Goal: Complete application form

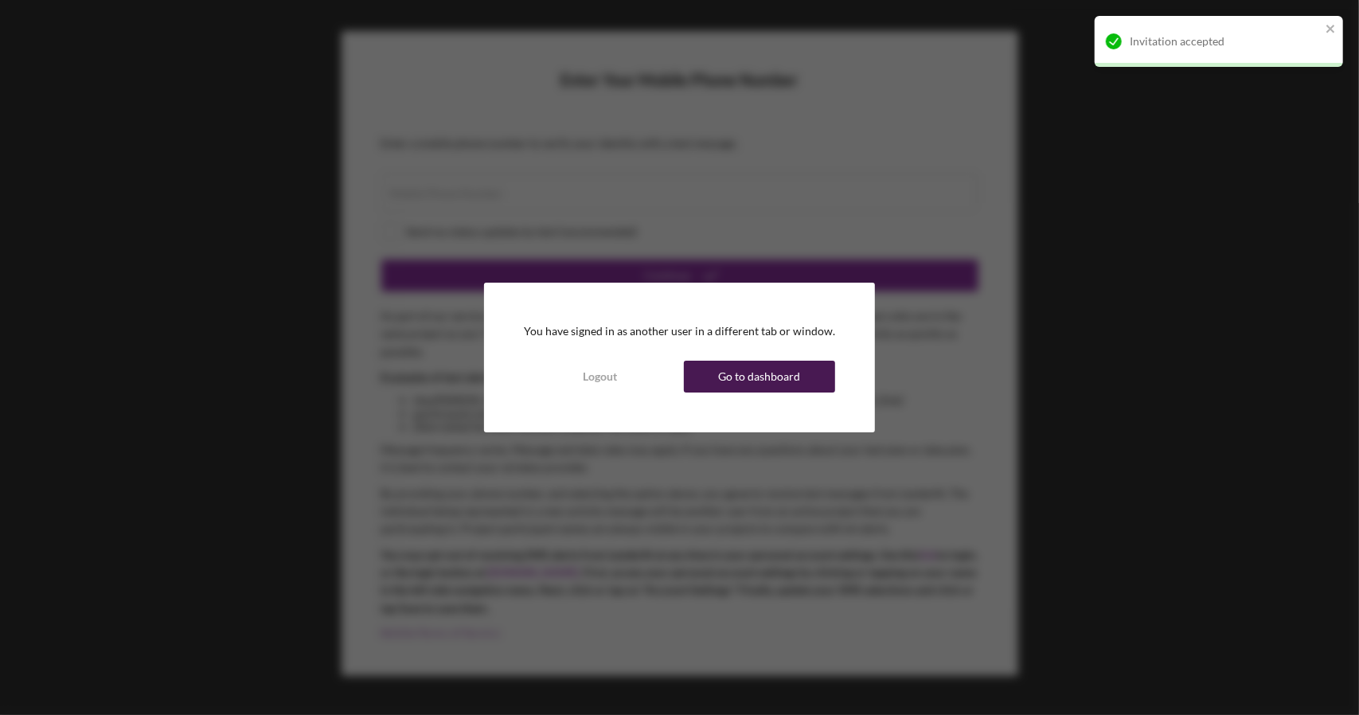
click at [758, 365] on div "Go to dashboard" at bounding box center [759, 377] width 82 height 32
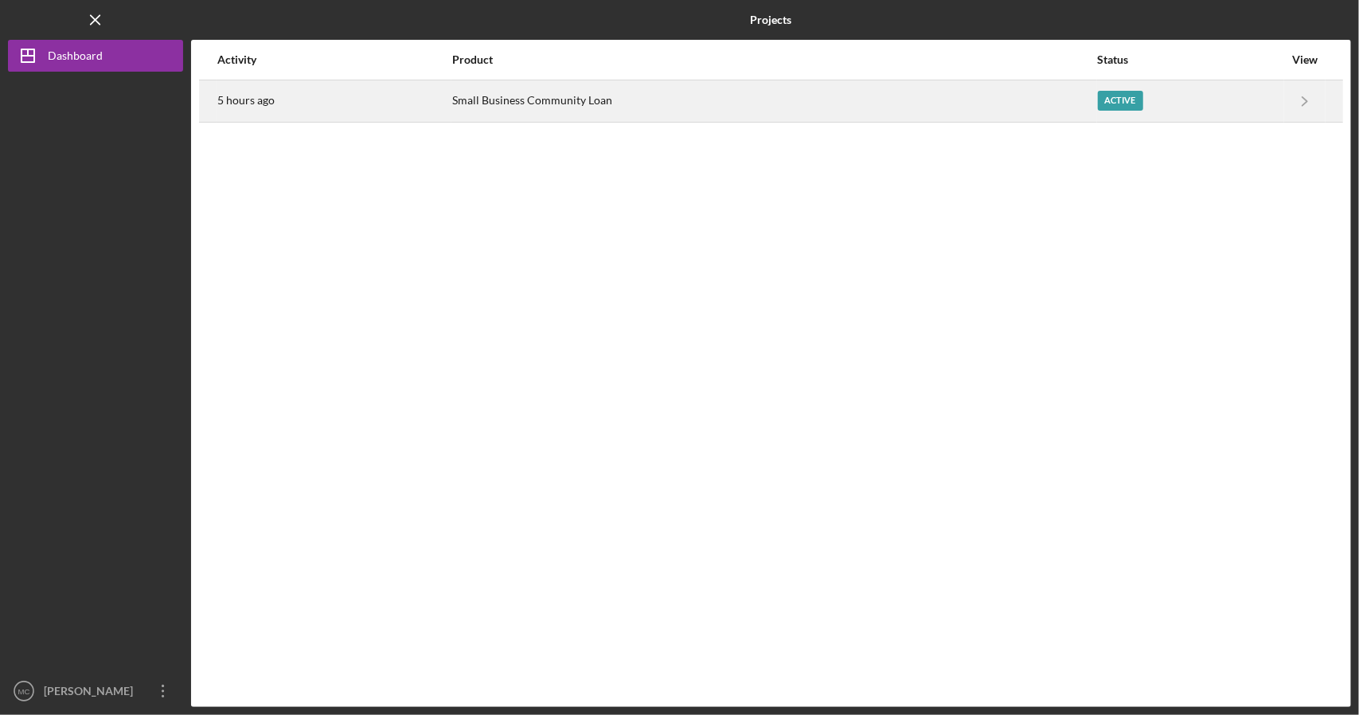
click at [598, 114] on div "Small Business Community Loan" at bounding box center [773, 101] width 643 height 40
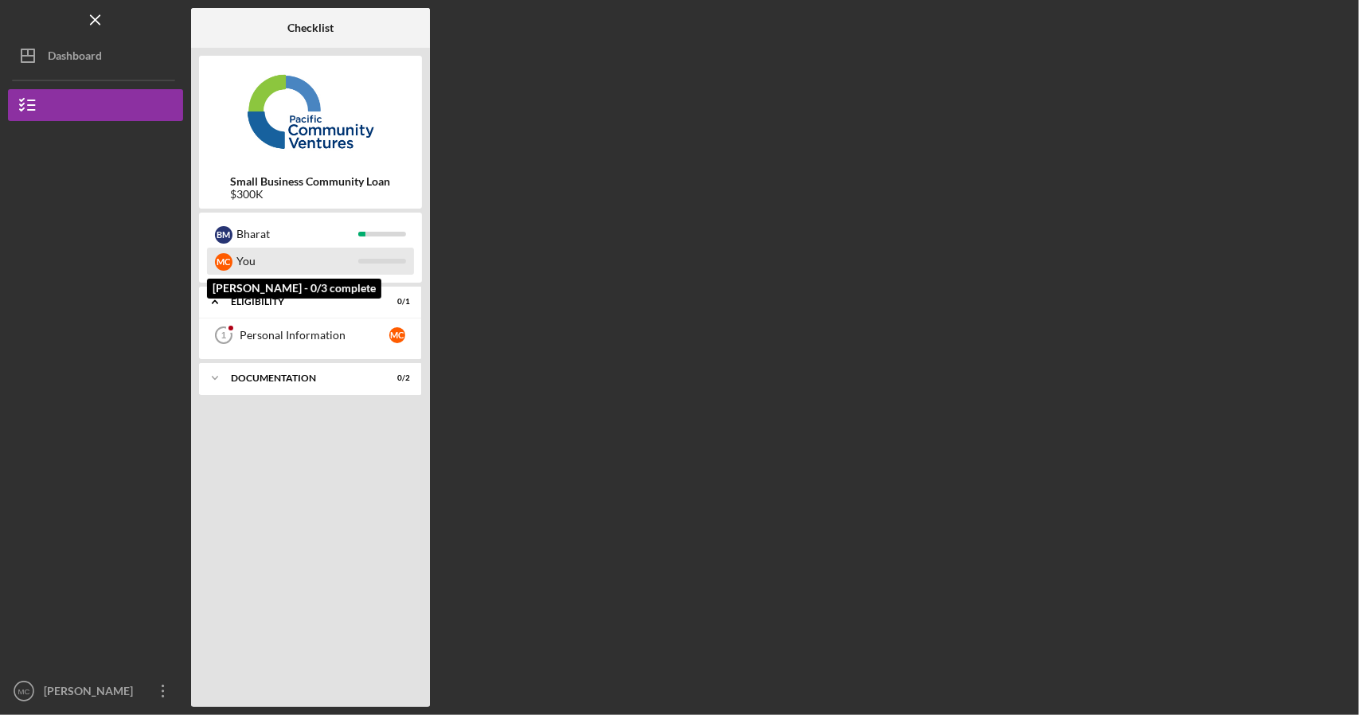
click at [272, 268] on div "You" at bounding box center [297, 261] width 122 height 27
click at [294, 325] on link "Personal Information 1 Personal Information M C" at bounding box center [310, 335] width 207 height 32
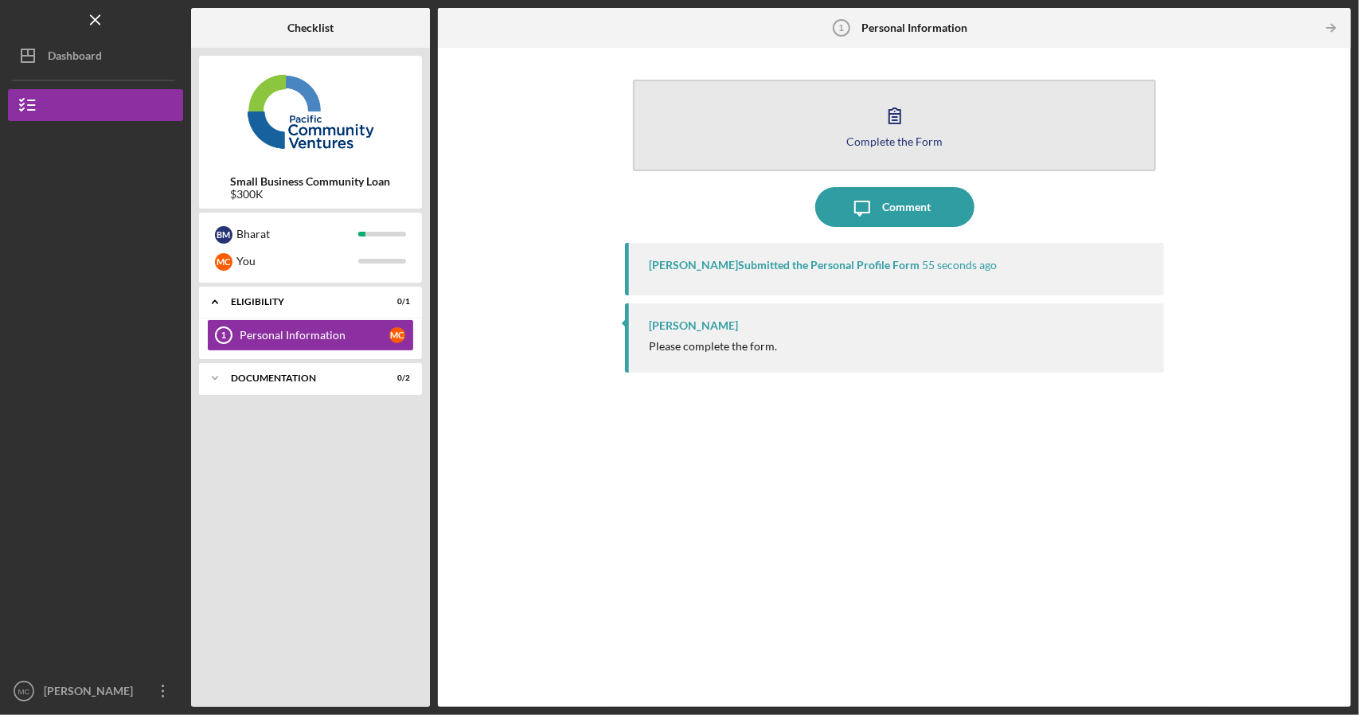
click at [888, 100] on icon "button" at bounding box center [895, 116] width 40 height 40
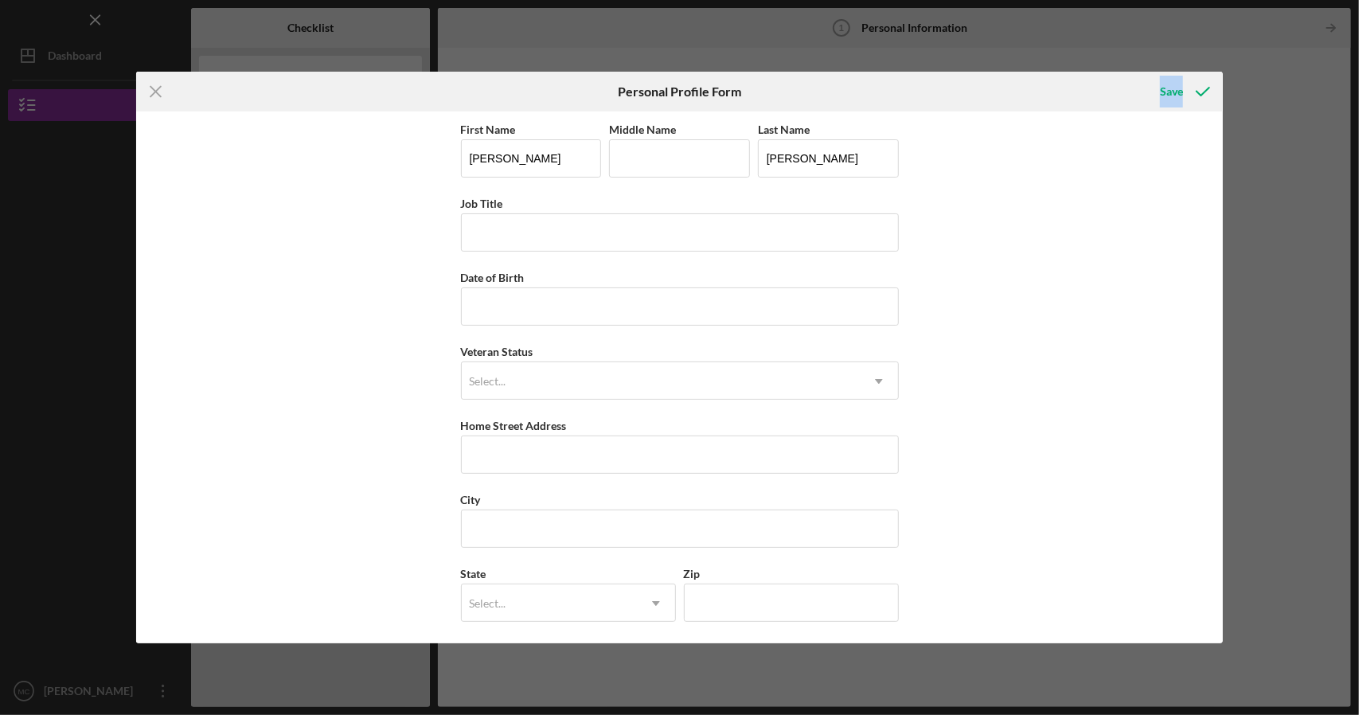
click at [888, 100] on div "Save" at bounding box center [1041, 92] width 362 height 40
click at [551, 235] on input "Job Title" at bounding box center [680, 232] width 438 height 38
click at [493, 302] on input "Date of Birth" at bounding box center [680, 306] width 438 height 38
type input "[DATE]"
click at [525, 235] on input "Job Title" at bounding box center [680, 232] width 438 height 38
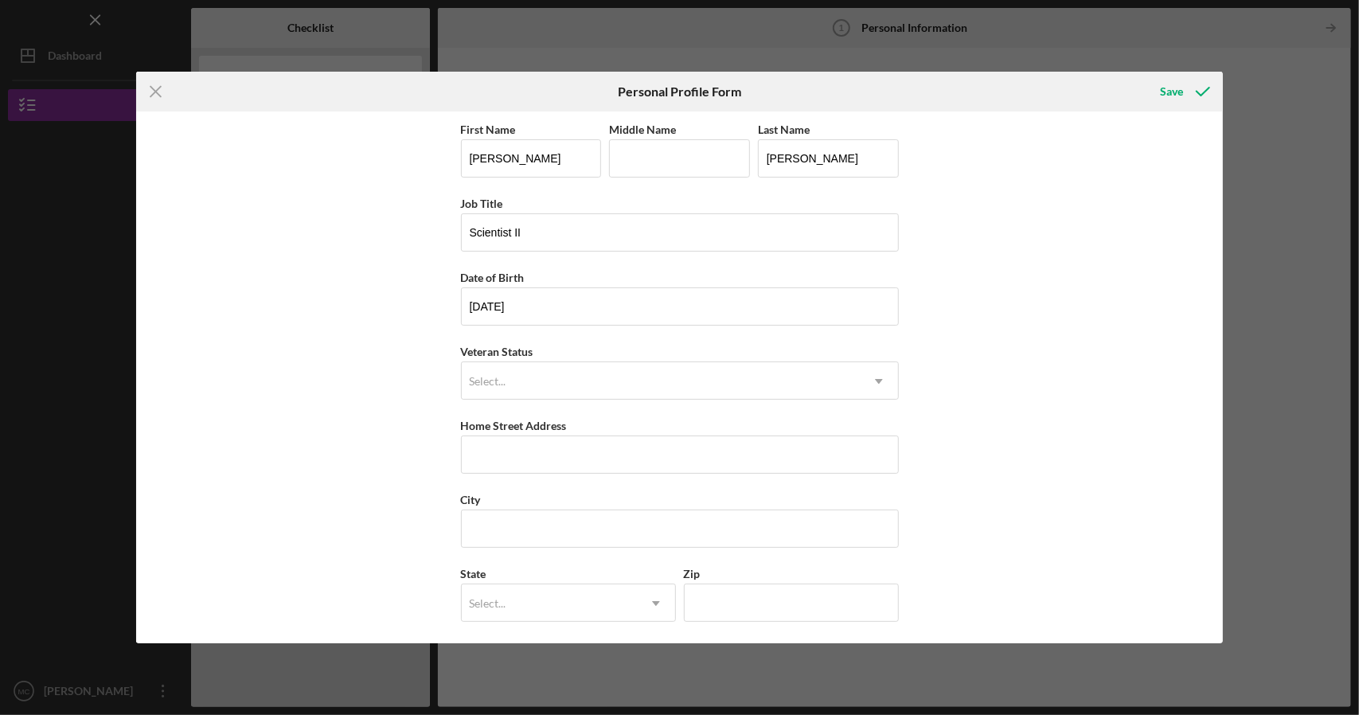
click at [385, 313] on div "First Name [PERSON_NAME] Middle Name Last Name [PERSON_NAME] Job Title Scientis…" at bounding box center [679, 377] width 1087 height 532
click at [583, 222] on input "Scientist II" at bounding box center [680, 232] width 438 height 38
type input "Scientist II (previously)"
click at [551, 378] on div "Select..." at bounding box center [661, 381] width 398 height 37
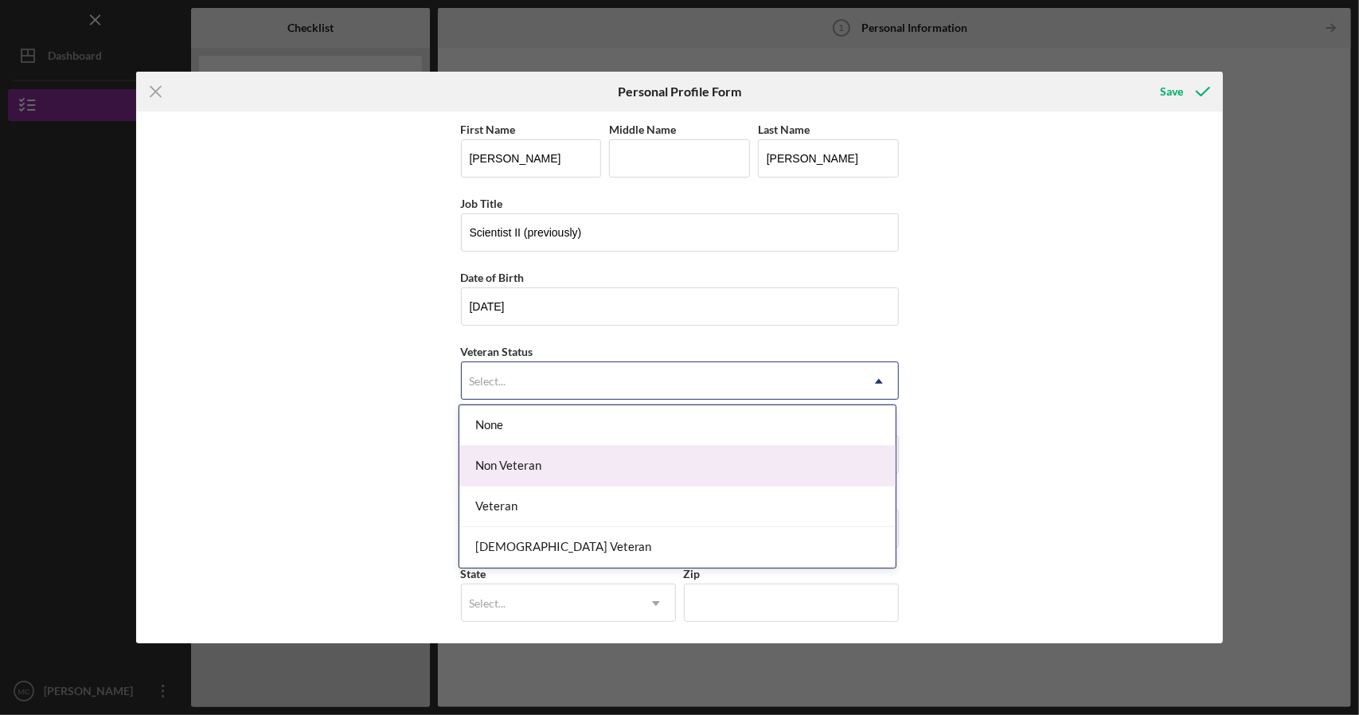
click at [588, 470] on div "Non Veteran" at bounding box center [677, 466] width 436 height 41
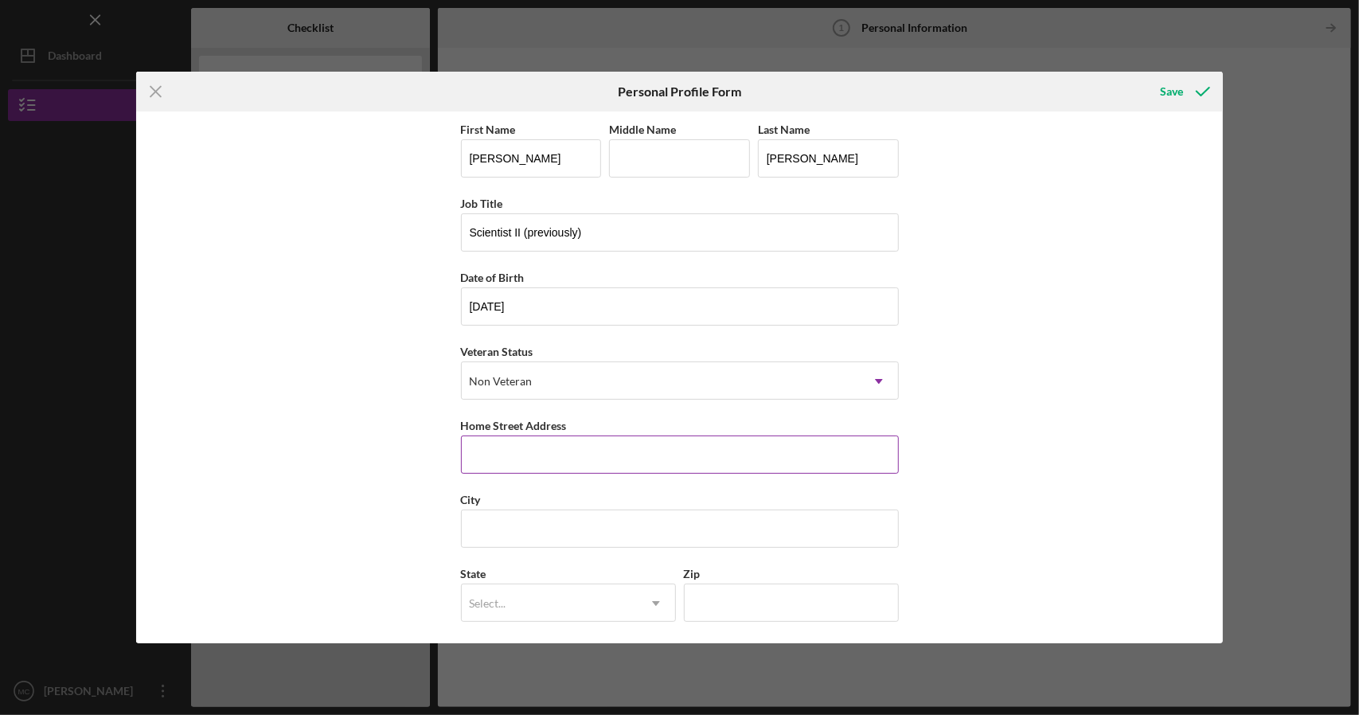
click at [588, 470] on input "Home Street Address" at bounding box center [680, 454] width 438 height 38
type input "[STREET_ADDRESS]"
type input "[GEOGRAPHIC_DATA]"
type input "WA"
type input "98121"
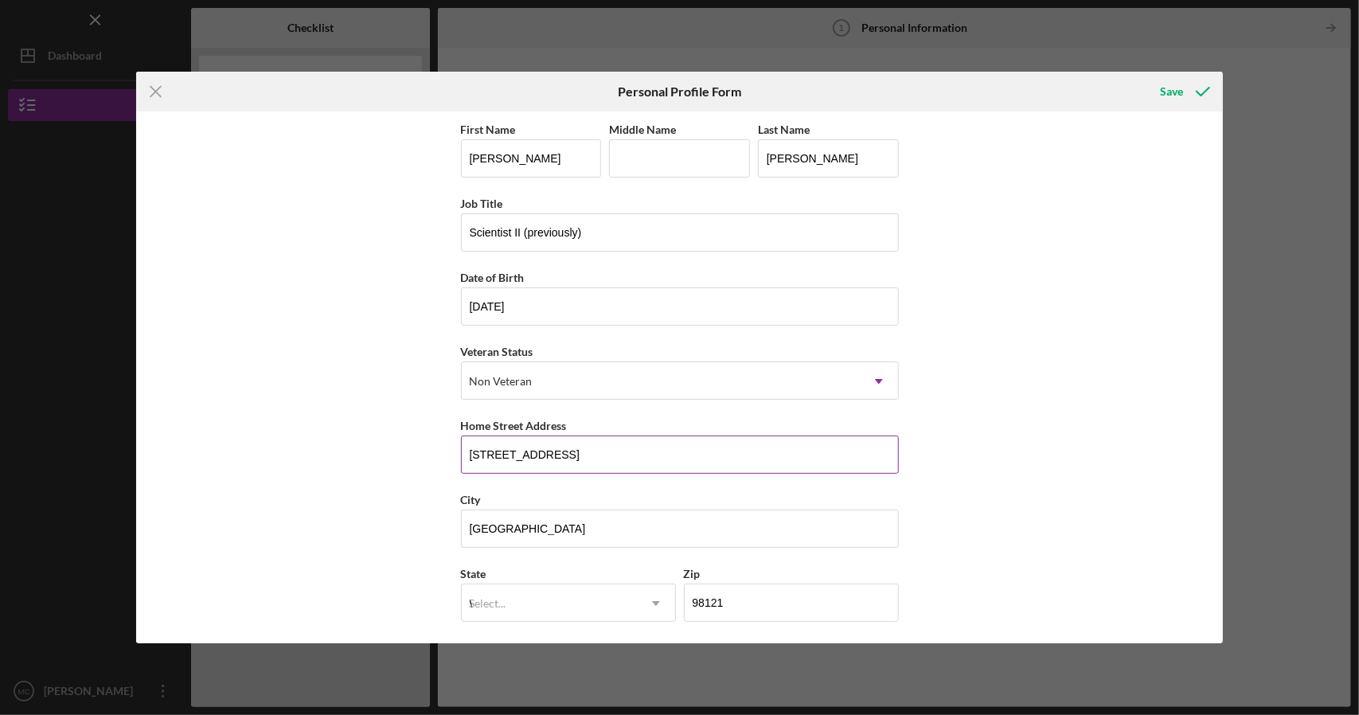
type input "[GEOGRAPHIC_DATA]"
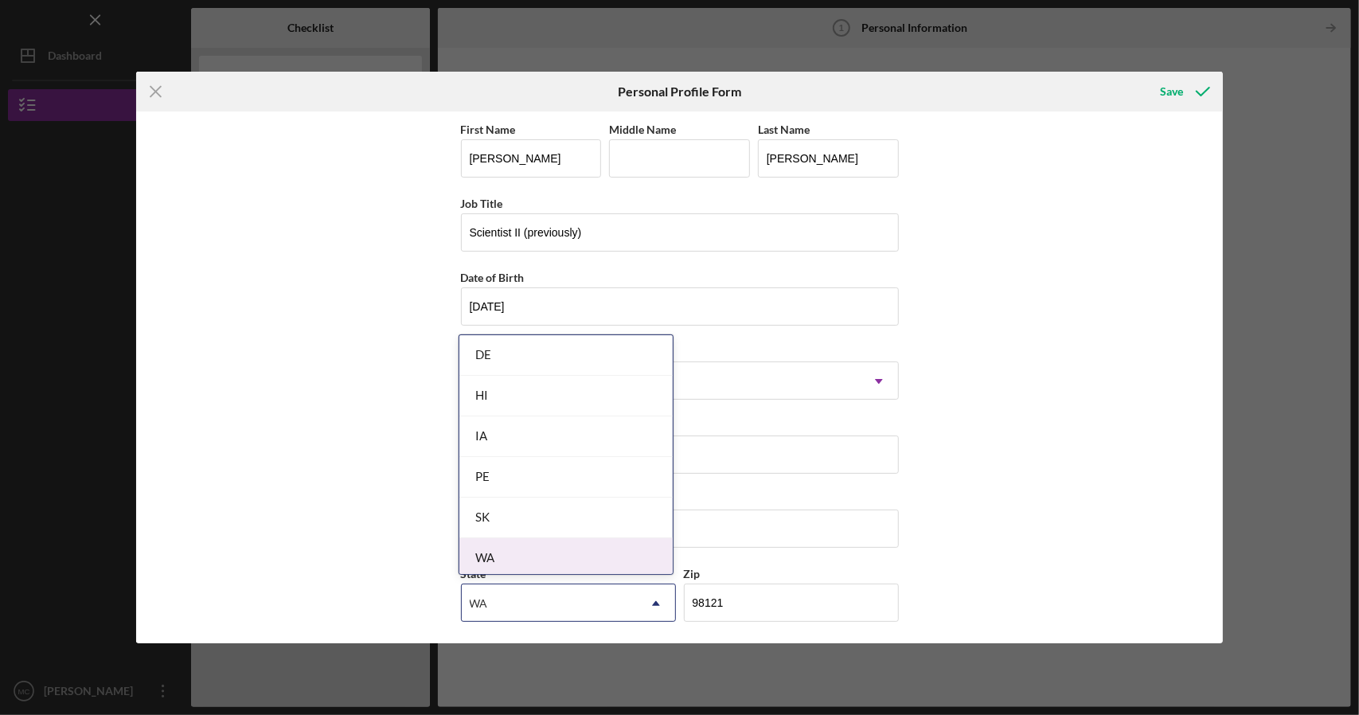
click at [490, 559] on div "WA" at bounding box center [565, 558] width 213 height 41
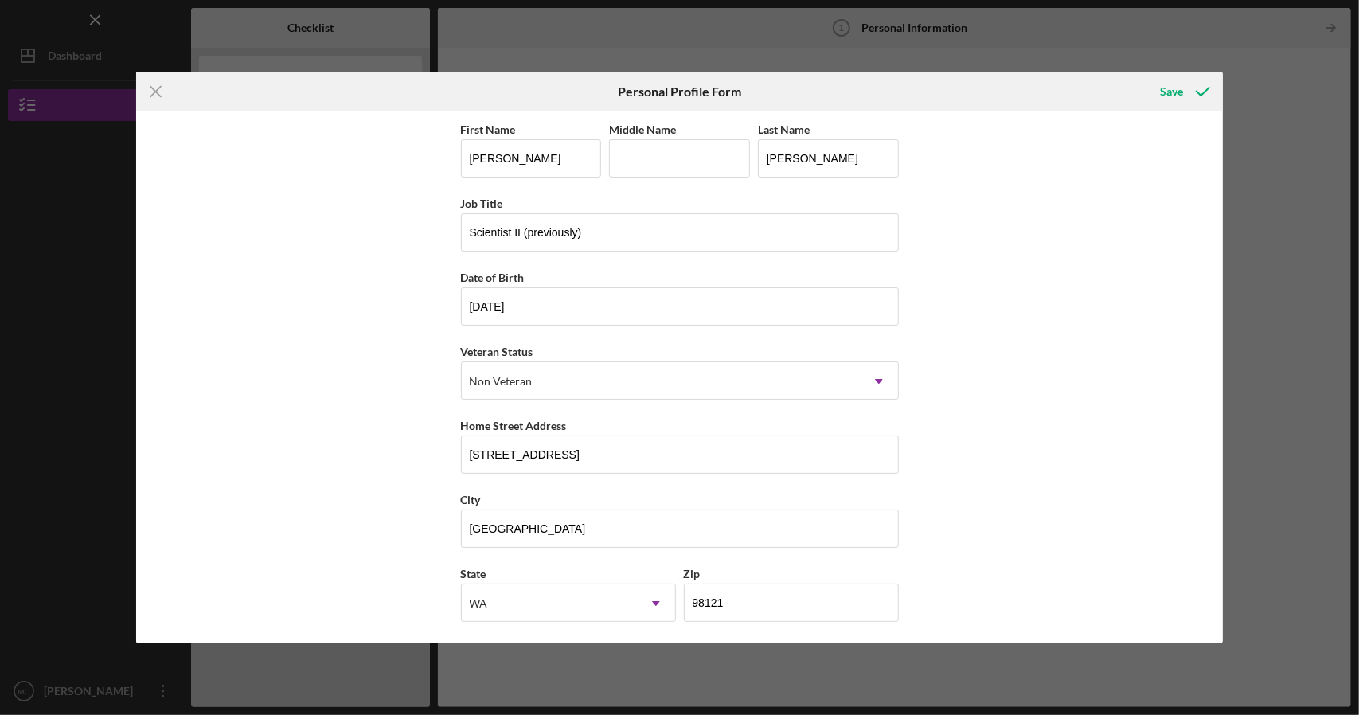
scroll to position [72, 0]
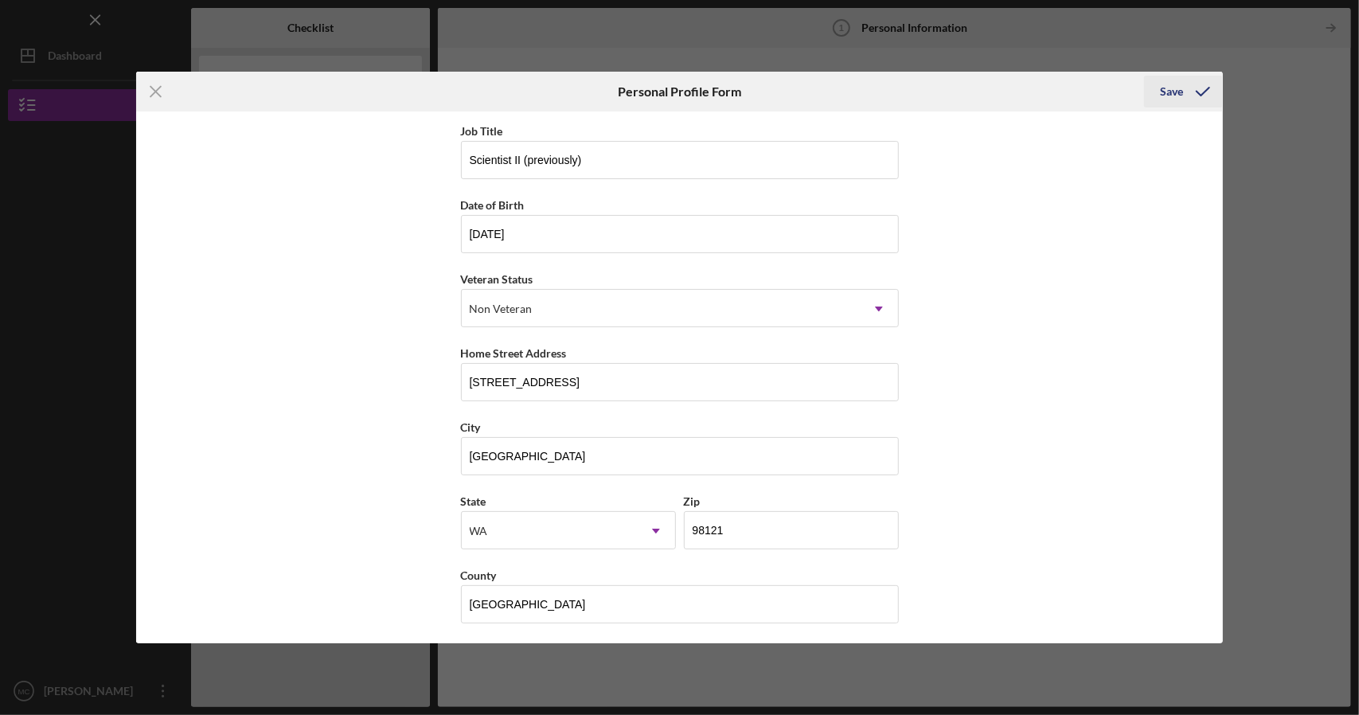
click at [1178, 88] on div "Save" at bounding box center [1171, 92] width 23 height 32
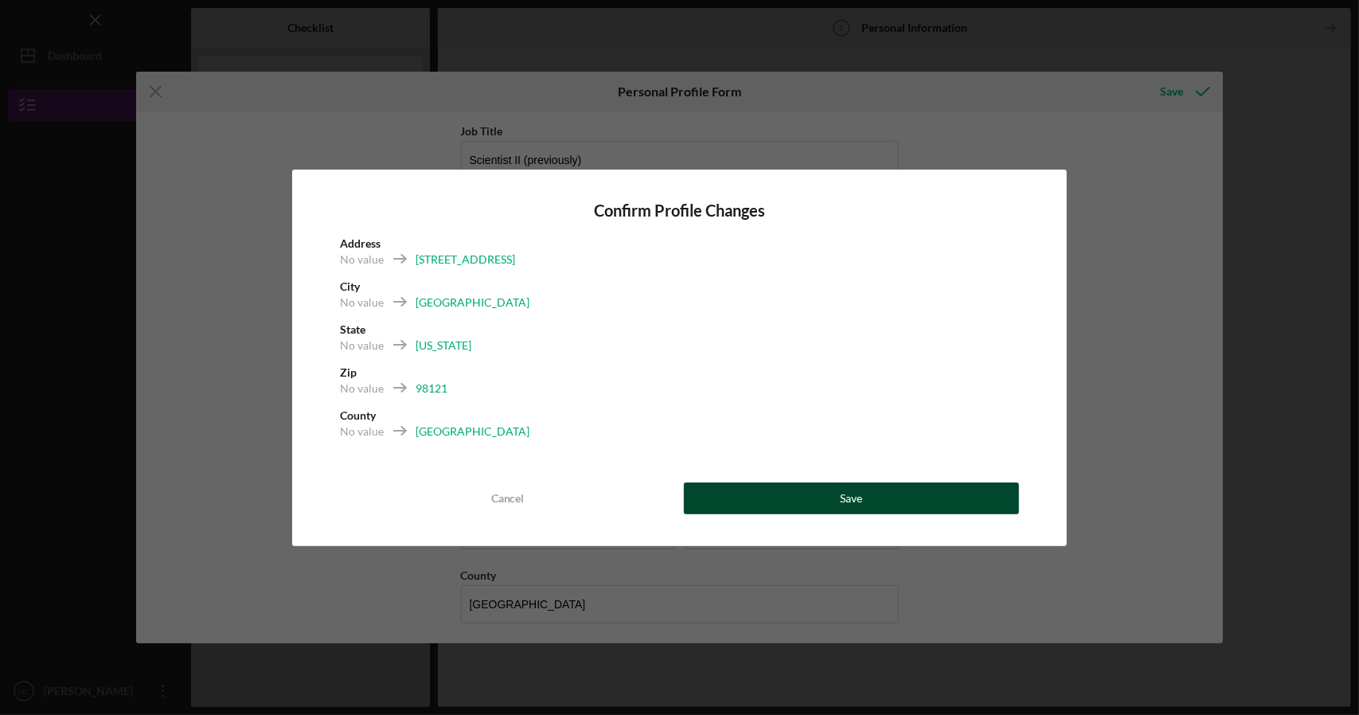
click at [920, 505] on button "Save" at bounding box center [852, 498] width 336 height 32
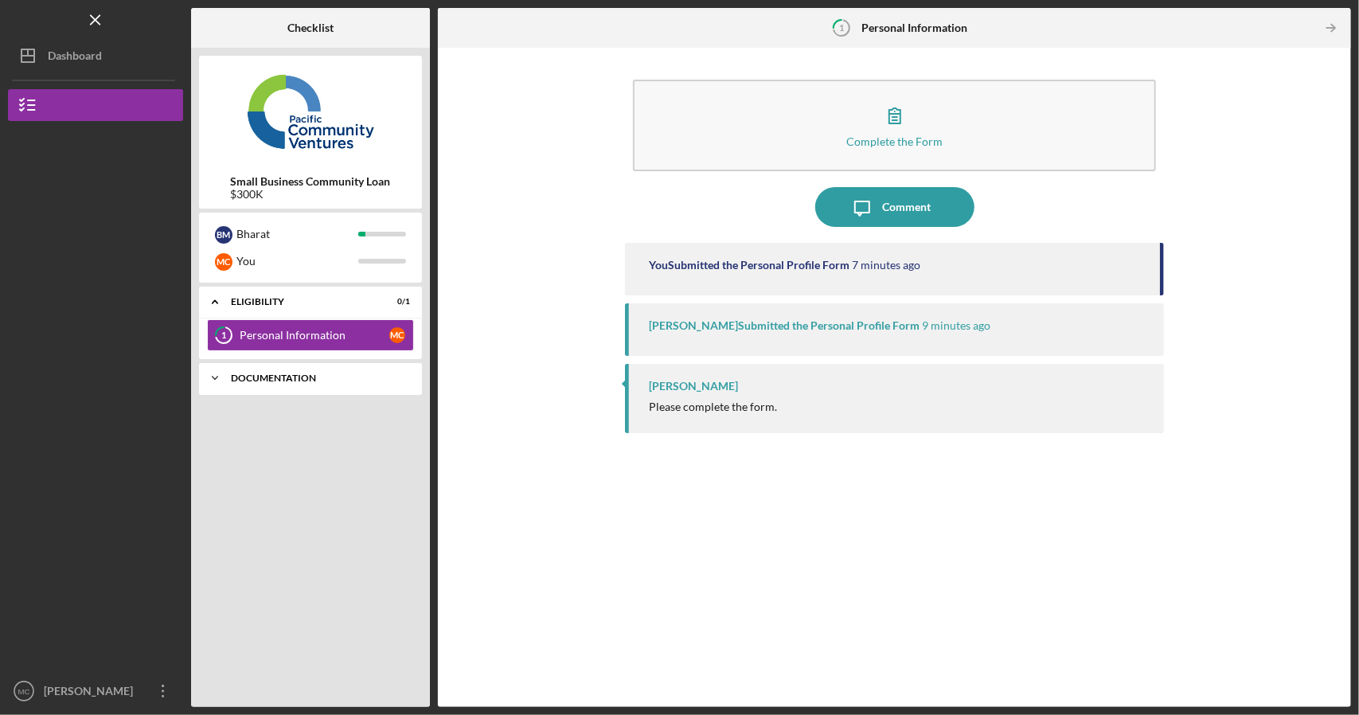
click at [301, 380] on div "Documentation" at bounding box center [316, 378] width 171 height 10
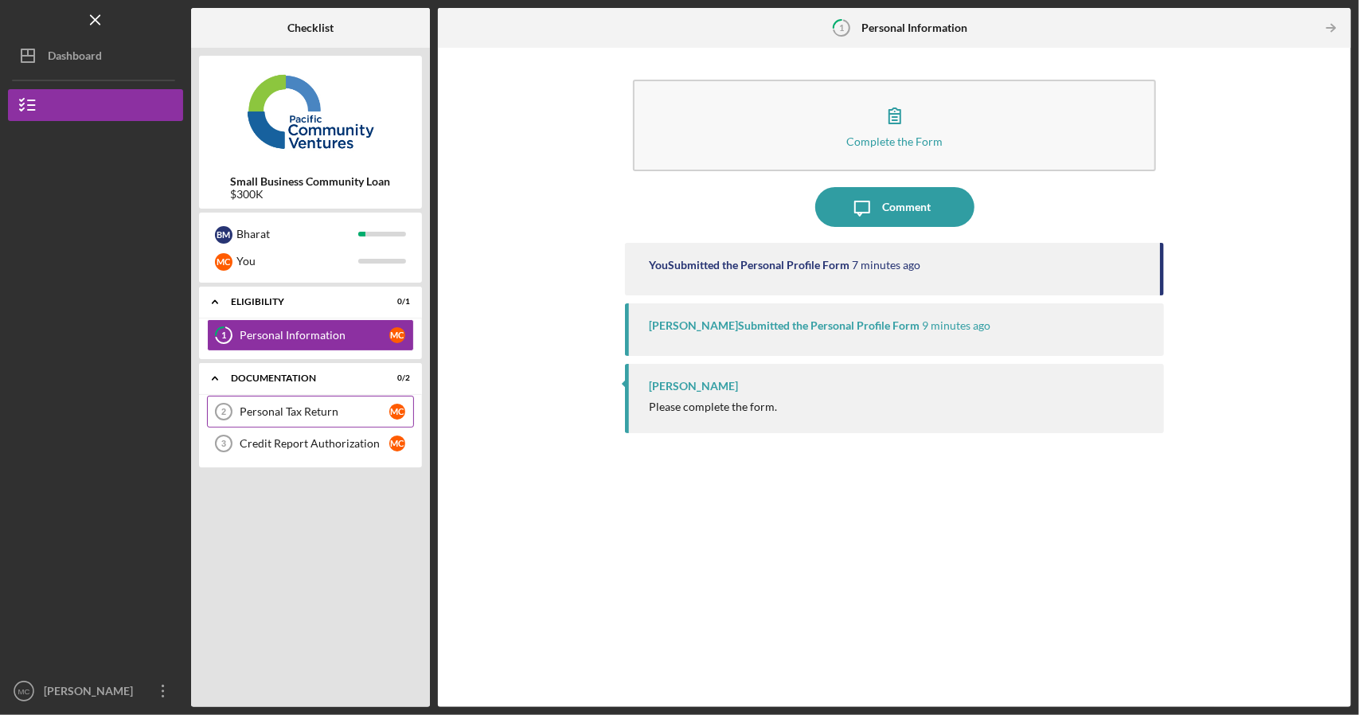
click at [293, 405] on div "Personal Tax Return" at bounding box center [315, 411] width 150 height 13
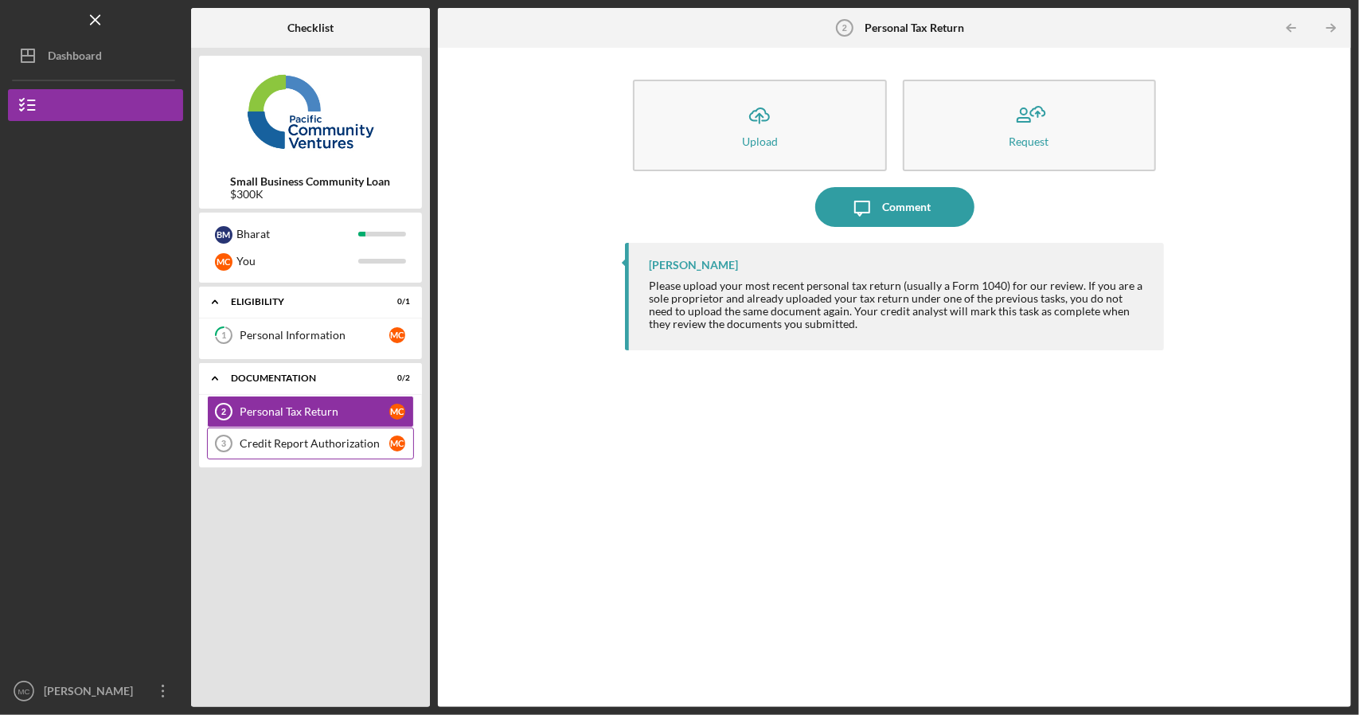
click at [326, 439] on div "Credit Report Authorization" at bounding box center [315, 443] width 150 height 13
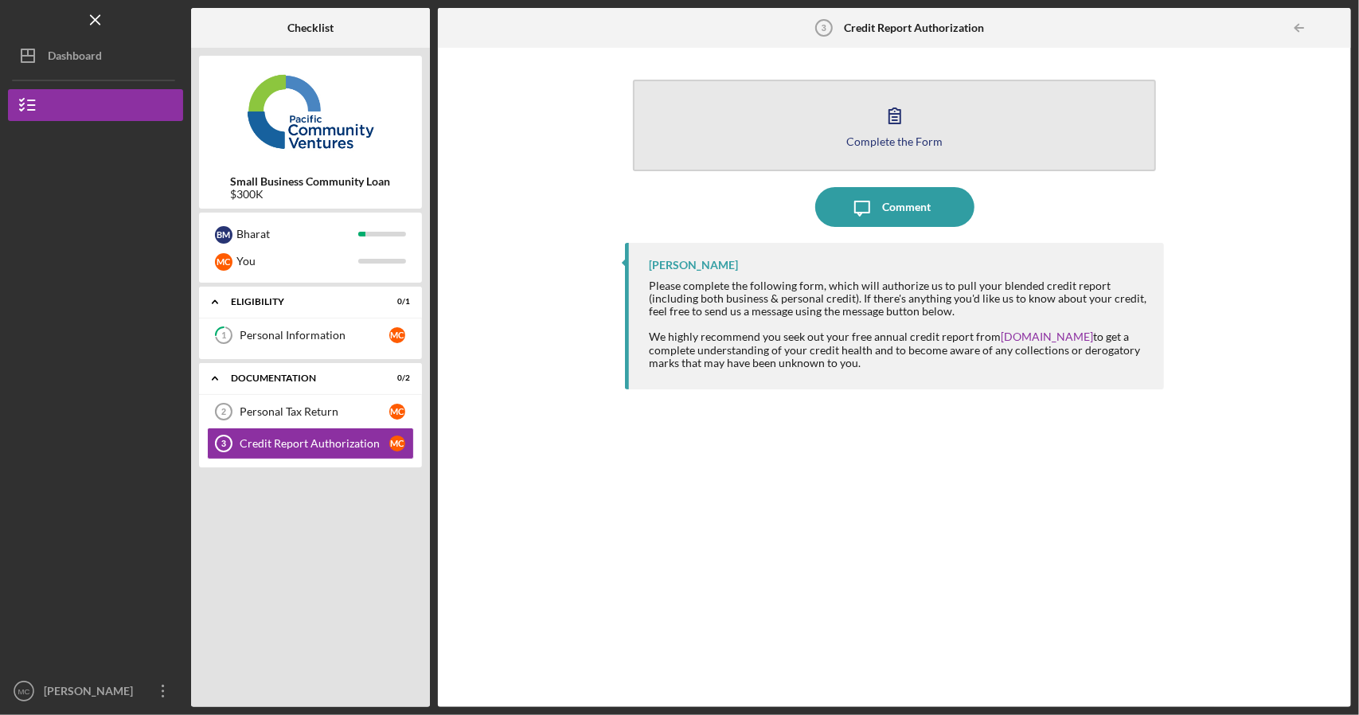
click at [891, 119] on icon "button" at bounding box center [895, 116] width 40 height 40
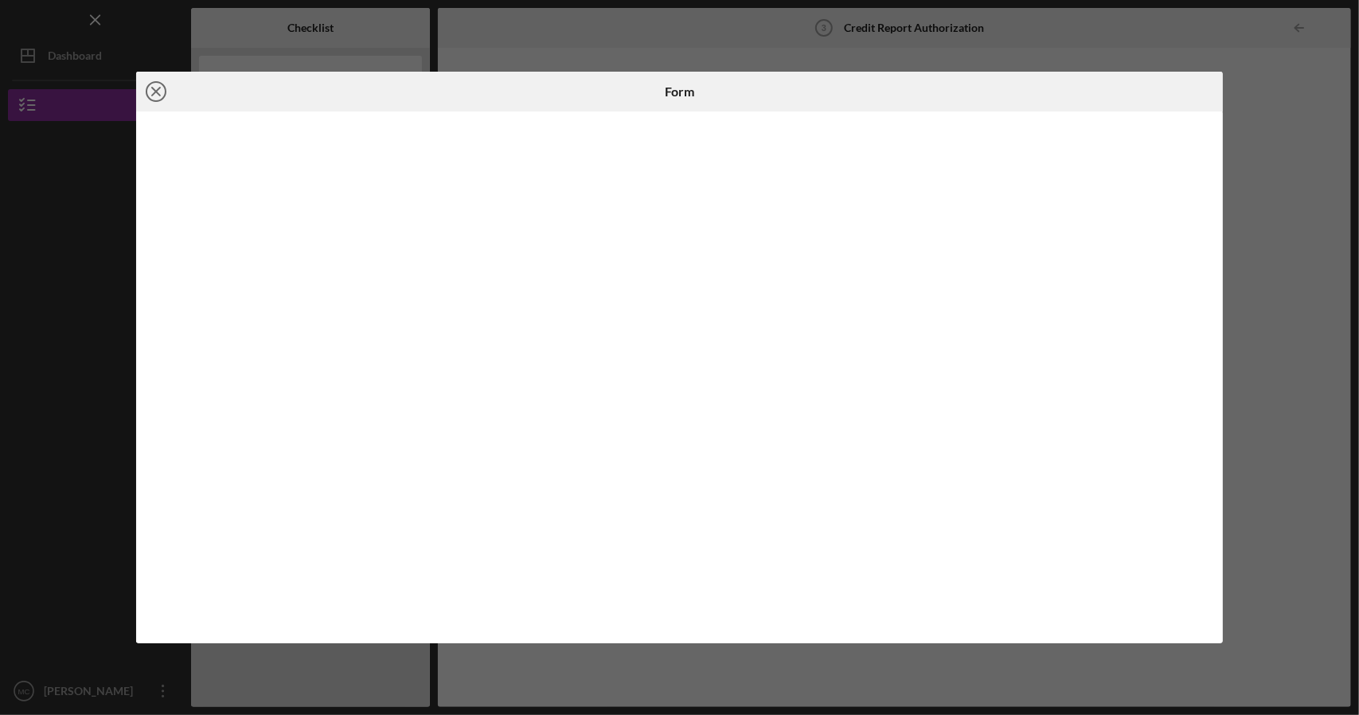
drag, startPoint x: 53, startPoint y: 281, endPoint x: 155, endPoint y: 87, distance: 219.7
click at [155, 87] on icon "Icon/Close" at bounding box center [156, 92] width 40 height 40
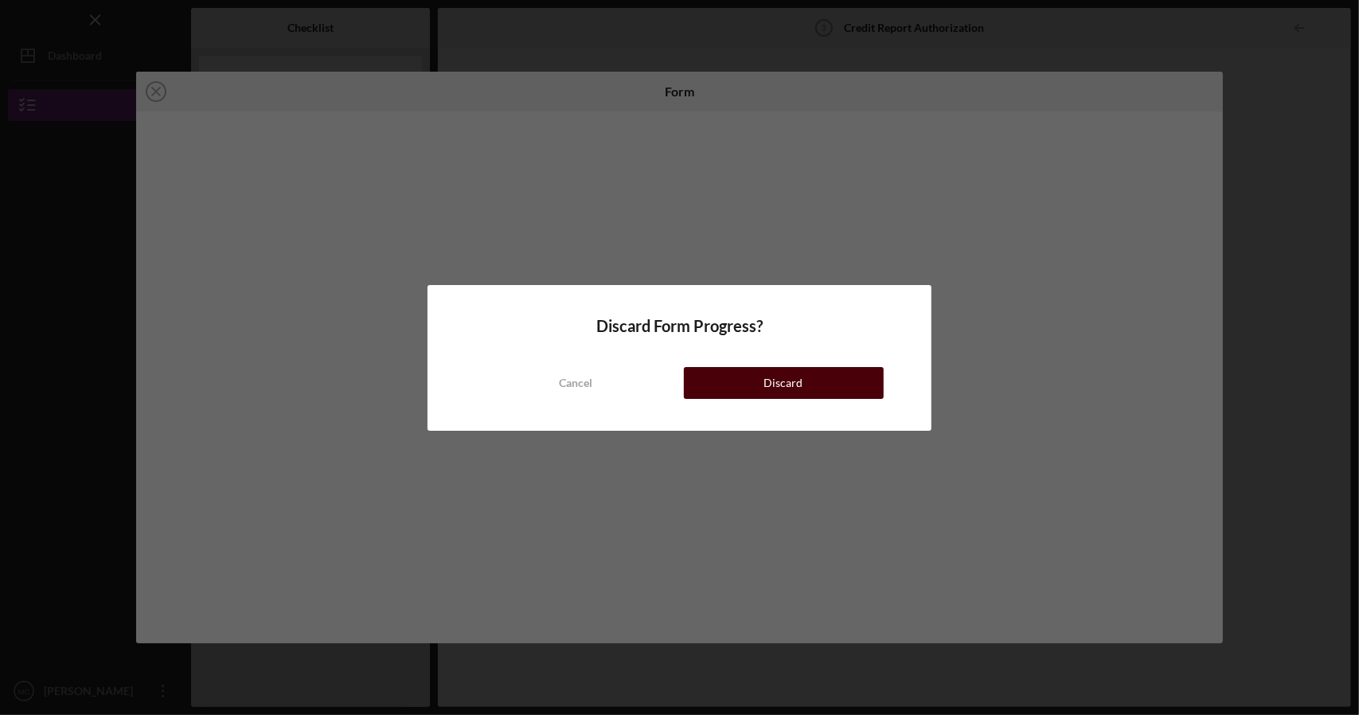
click at [714, 389] on button "Discard" at bounding box center [784, 383] width 200 height 32
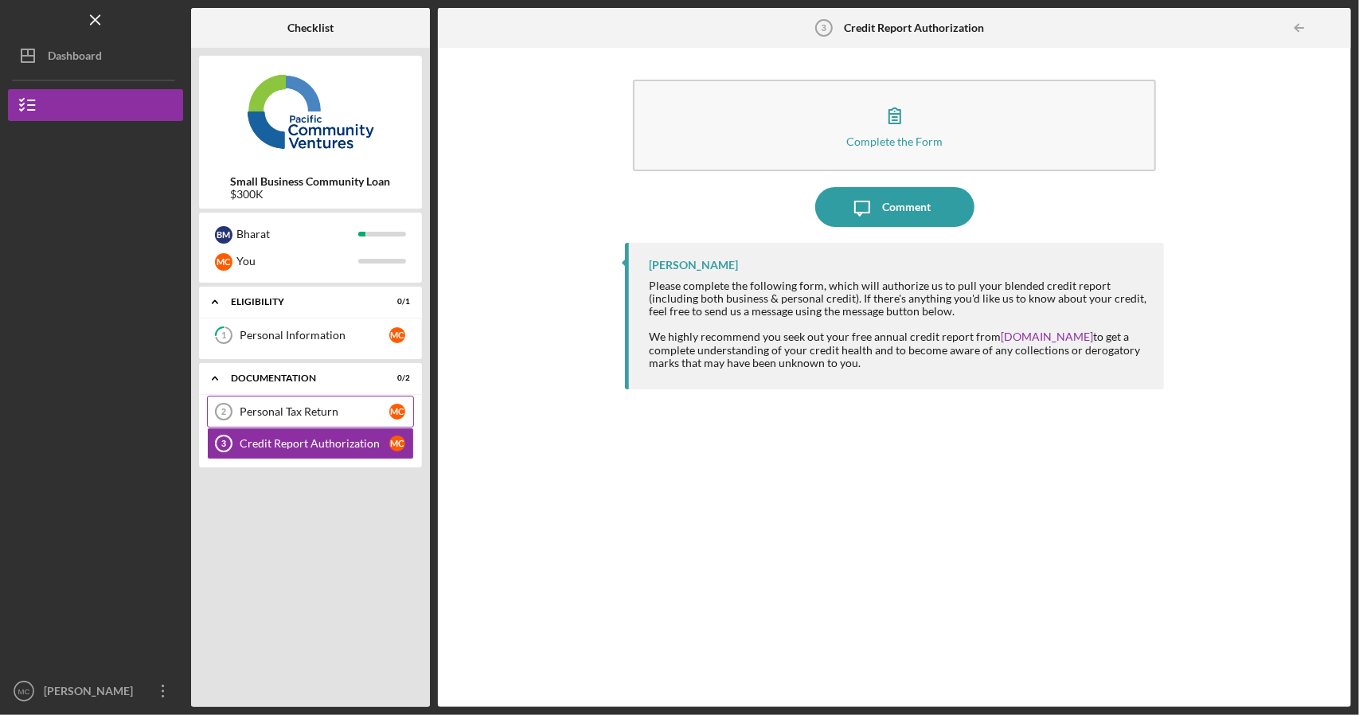
click at [341, 418] on link "Personal Tax Return 2 Personal Tax Return M C" at bounding box center [310, 412] width 207 height 32
